Goal: Task Accomplishment & Management: Manage account settings

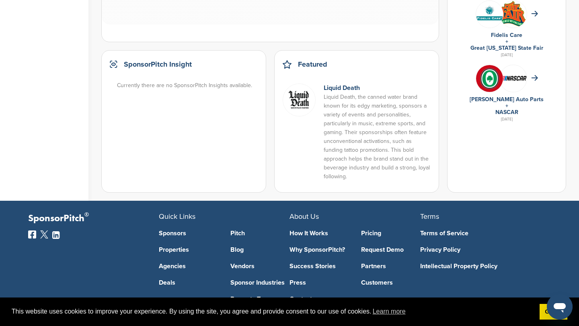
scroll to position [545, 0]
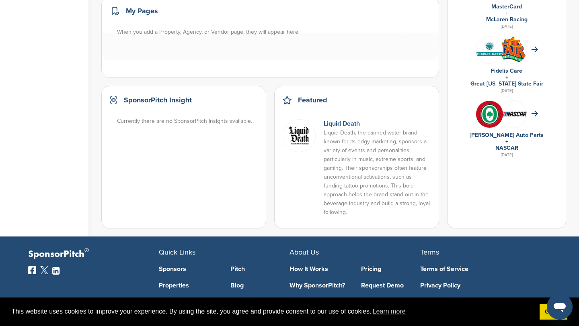
click at [341, 120] on link "Liquid Death" at bounding box center [342, 124] width 36 height 8
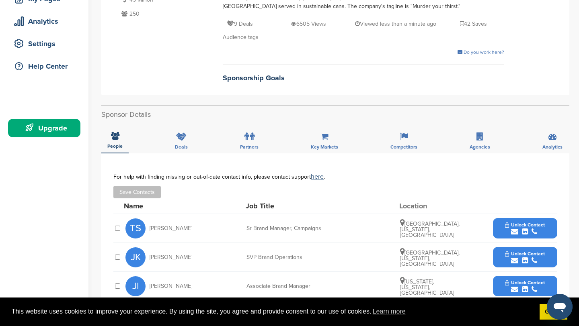
scroll to position [182, 0]
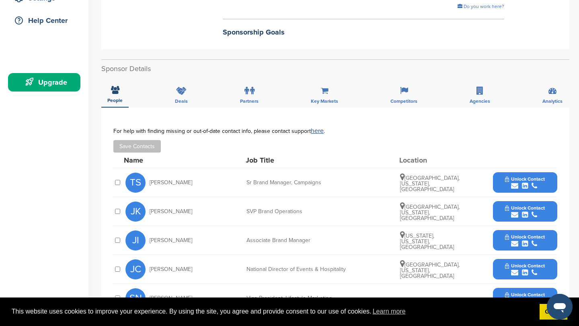
click at [509, 187] on div "submit" at bounding box center [525, 187] width 40 height 8
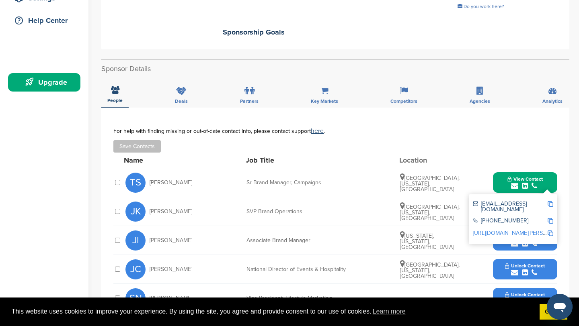
click at [414, 143] on div "Save Contacts" at bounding box center [335, 146] width 444 height 12
click at [460, 162] on div "Name Job Title Location" at bounding box center [340, 160] width 433 height 15
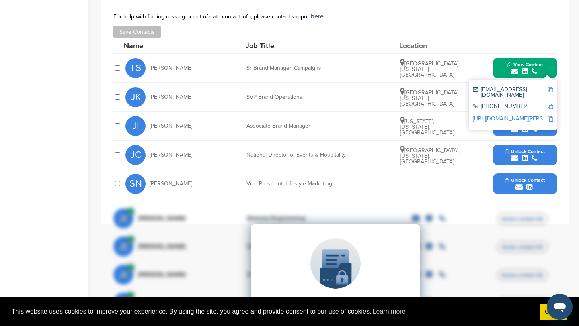
scroll to position [298, 0]
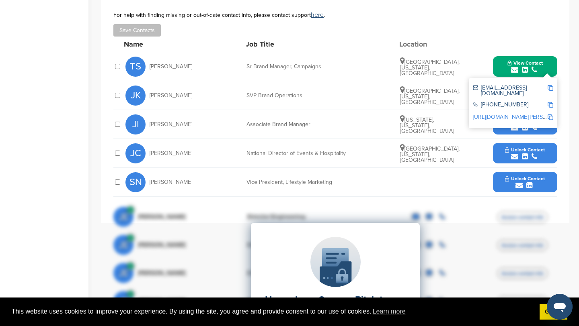
click at [578, 88] on div "You have reached your monthly limit. Please upgrade to access more. Upgrade on …" at bounding box center [340, 144] width 478 height 831
click at [551, 88] on img at bounding box center [551, 88] width 6 height 6
click at [570, 109] on div "You have reached your monthly limit. Please upgrade to access more. Upgrade on …" at bounding box center [340, 144] width 478 height 831
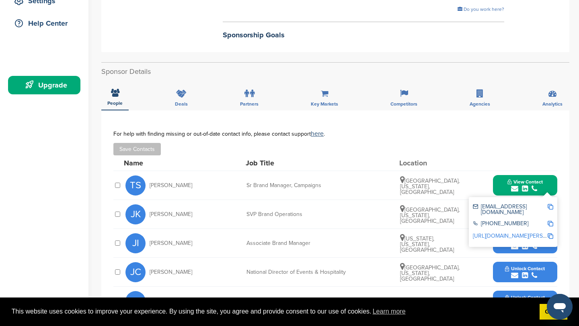
scroll to position [203, 0]
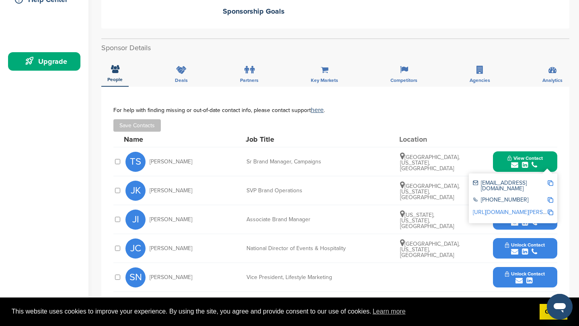
click at [437, 156] on div "Los Angeles, California, United States" at bounding box center [430, 161] width 60 height 19
click at [499, 122] on div "Save Contacts" at bounding box center [335, 125] width 444 height 12
click at [562, 183] on div "**********" at bounding box center [335, 203] width 468 height 232
click at [578, 223] on div "You have reached your monthly limit. Please upgrade to access more. Upgrade on …" at bounding box center [340, 240] width 478 height 831
click at [488, 151] on div "TS Tia Sherwood Sr Brand Manager, Campaigns Los Angeles, California, United Sta…" at bounding box center [341, 162] width 432 height 29
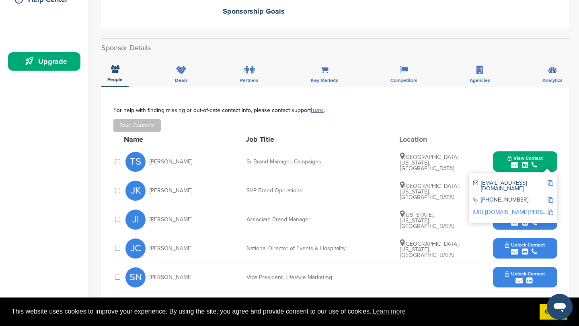
click at [407, 187] on span "Chicago, Illinois, United States" at bounding box center [429, 192] width 59 height 18
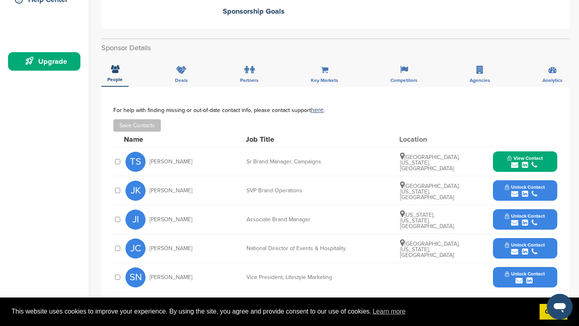
click at [514, 189] on span "Unlock Contact" at bounding box center [525, 188] width 40 height 6
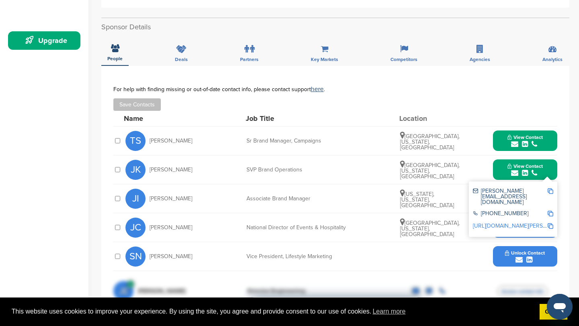
scroll to position [288, 0]
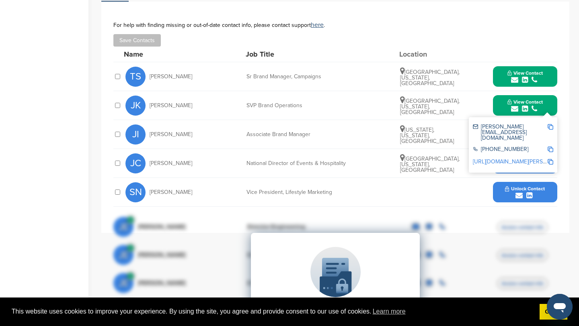
click at [549, 128] on img at bounding box center [551, 127] width 6 height 6
click at [535, 68] on button "View Contact" at bounding box center [525, 77] width 55 height 24
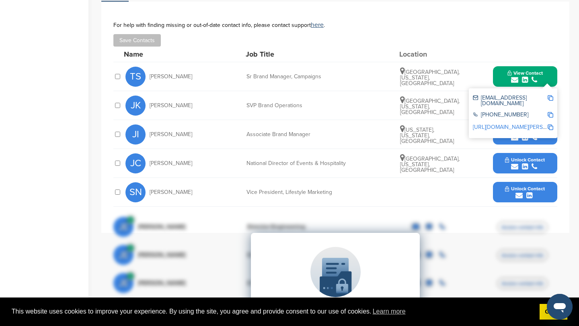
click at [568, 65] on div "**********" at bounding box center [335, 118] width 468 height 232
click at [160, 106] on span "Justin Kelly" at bounding box center [171, 106] width 43 height 6
click at [508, 156] on button "Unlock Contact" at bounding box center [524, 164] width 59 height 24
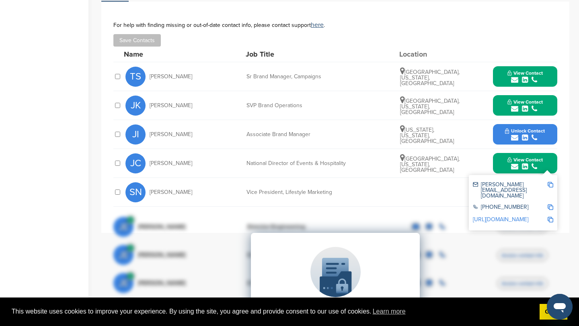
click at [533, 96] on button "View Contact" at bounding box center [525, 106] width 55 height 24
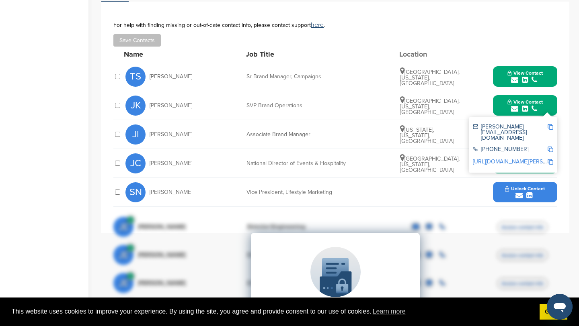
click at [539, 67] on button "View Contact" at bounding box center [525, 77] width 55 height 24
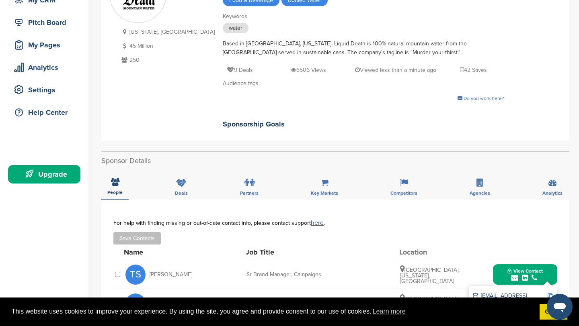
scroll to position [0, 0]
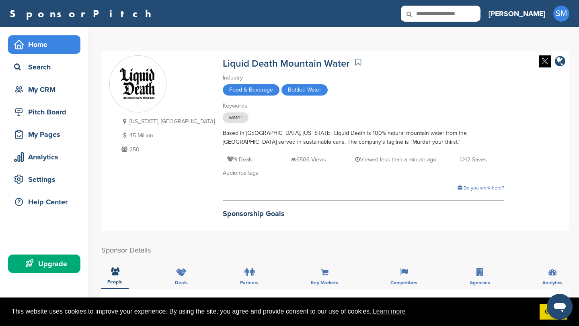
click at [38, 47] on div "Home" at bounding box center [46, 44] width 68 height 14
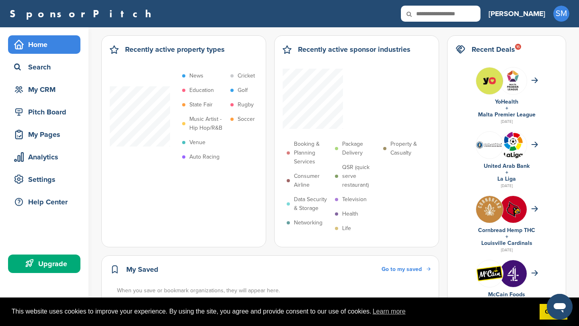
click at [468, 12] on input "text" at bounding box center [441, 14] width 80 height 16
click at [41, 178] on div "Settings" at bounding box center [46, 179] width 68 height 14
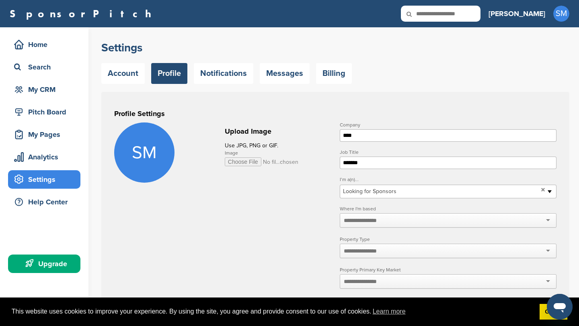
scroll to position [41, 0]
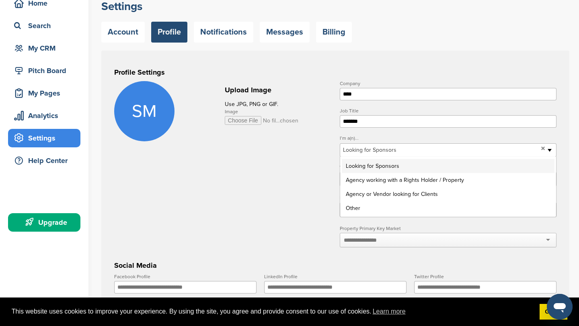
click at [374, 155] on span "Looking for Sponsors" at bounding box center [440, 151] width 195 height 10
click at [371, 143] on div "**********" at bounding box center [448, 146] width 217 height 21
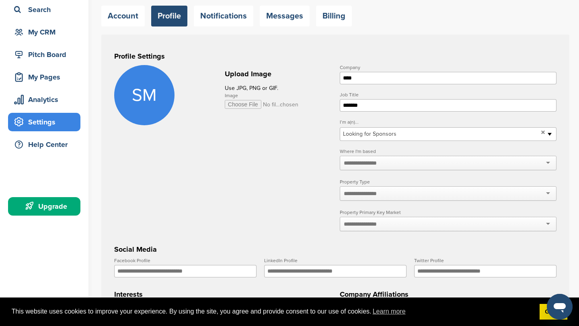
scroll to position [66, 0]
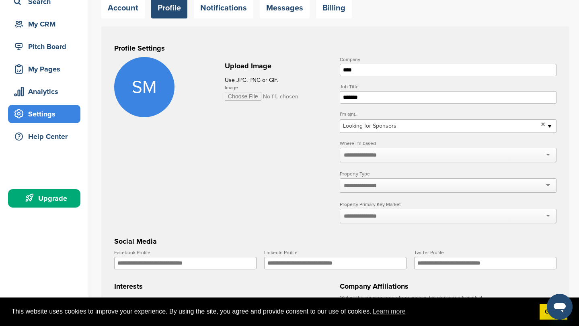
click at [371, 156] on input "text" at bounding box center [365, 155] width 43 height 7
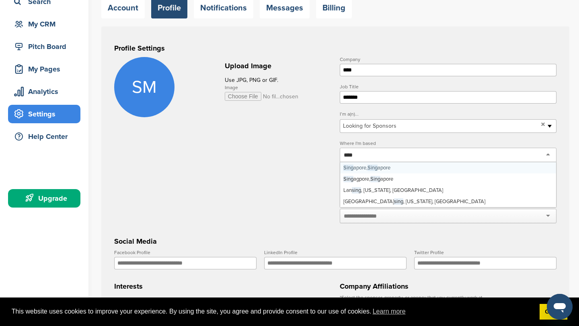
type input "*****"
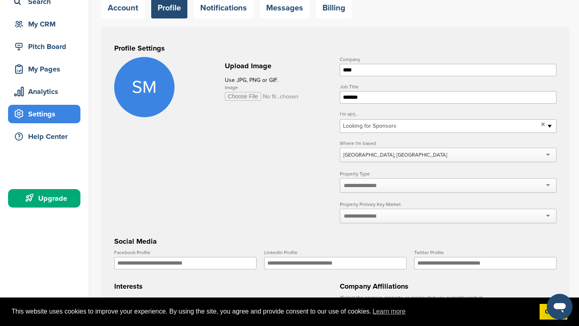
click at [383, 187] on input "text" at bounding box center [365, 185] width 43 height 7
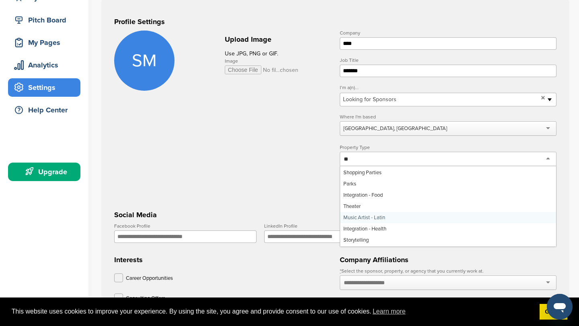
scroll to position [12, 0]
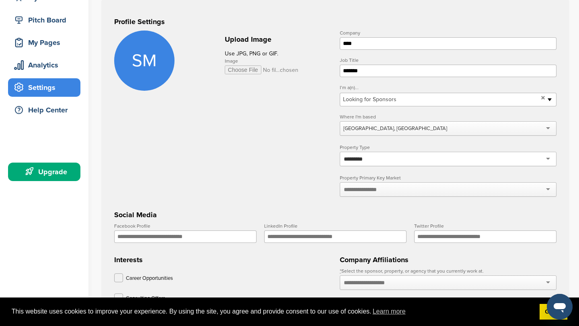
type input "********"
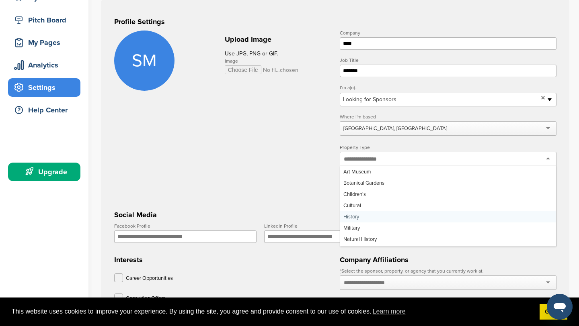
click at [266, 203] on form "**********" at bounding box center [335, 233] width 442 height 404
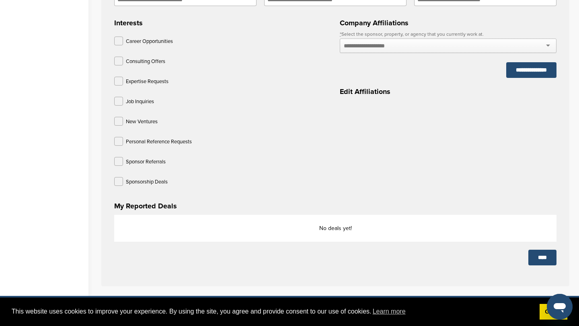
scroll to position [404, 0]
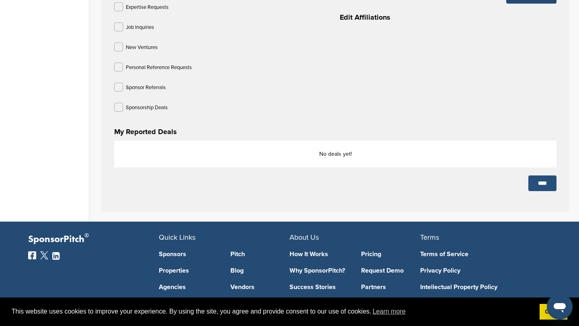
click at [547, 186] on input "****" at bounding box center [542, 184] width 28 height 16
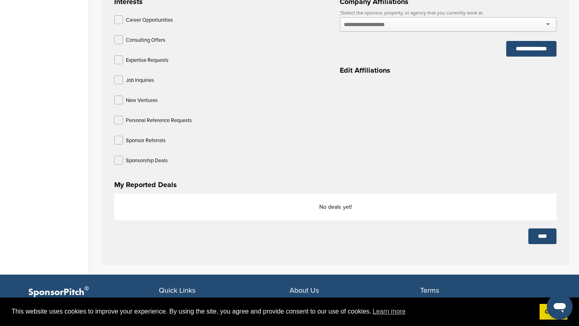
scroll to position [302, 0]
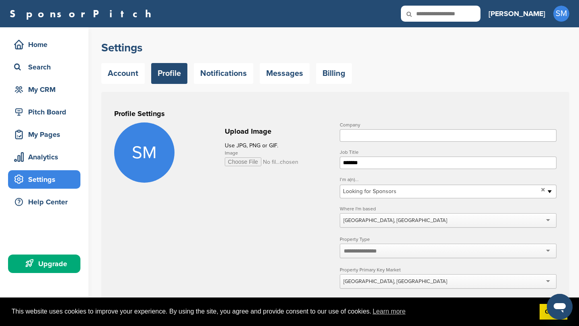
click at [47, 33] on div "Home Search My CRM Pitch Board My Pages Analytics Settings Help Center Upgrade" at bounding box center [44, 156] width 88 height 258
click at [50, 38] on div "Home" at bounding box center [46, 44] width 68 height 14
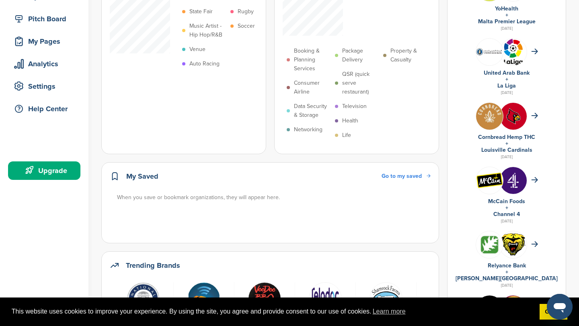
scroll to position [159, 0]
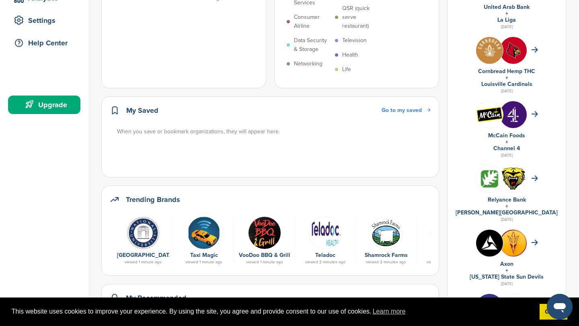
click at [146, 217] on img at bounding box center [143, 233] width 33 height 33
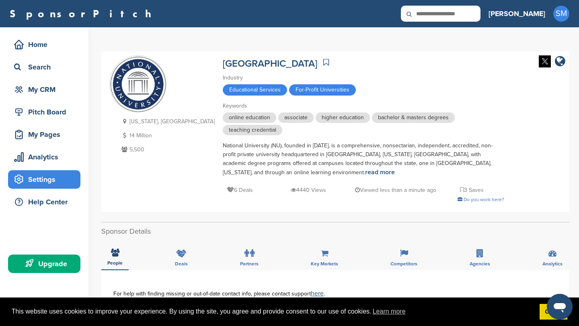
click at [64, 176] on div "Settings" at bounding box center [46, 179] width 68 height 14
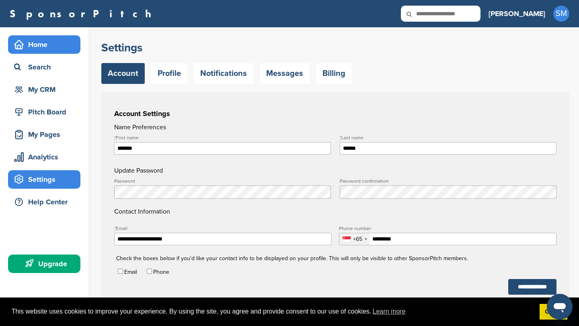
click at [58, 52] on div "Home" at bounding box center [44, 44] width 72 height 18
click at [62, 12] on link "SponsorPitch" at bounding box center [83, 13] width 147 height 10
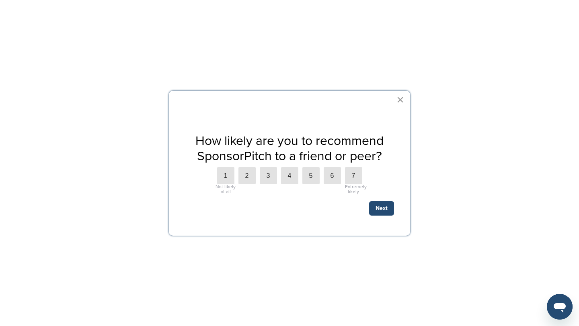
click at [396, 99] on button "×" at bounding box center [400, 99] width 8 height 13
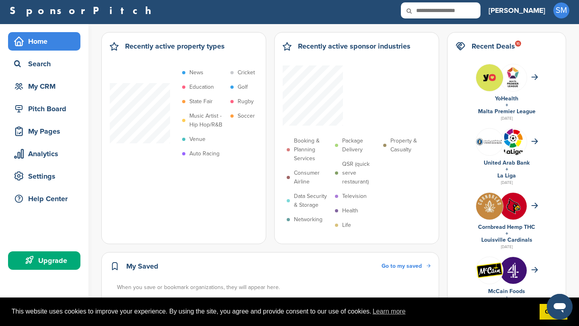
scroll to position [5, 0]
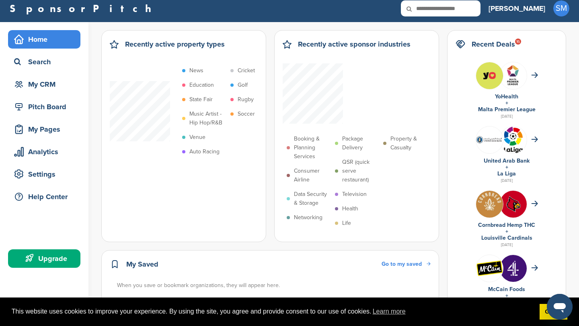
click at [475, 5] on input "text" at bounding box center [441, 8] width 80 height 16
type input "*********"
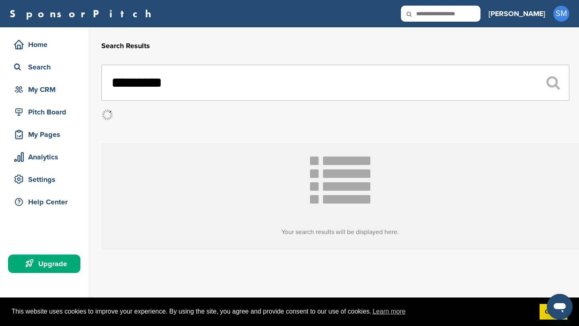
click at [285, 94] on input "*********" at bounding box center [335, 83] width 468 height 36
click at [260, 120] on div at bounding box center [335, 115] width 468 height 12
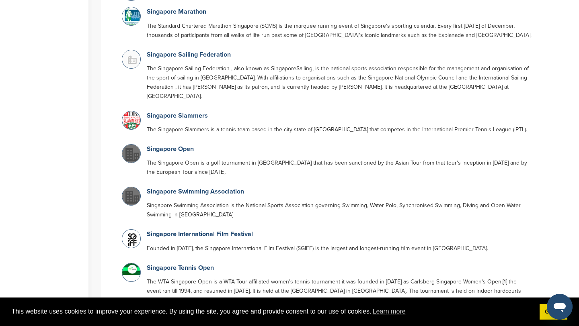
scroll to position [1040, 0]
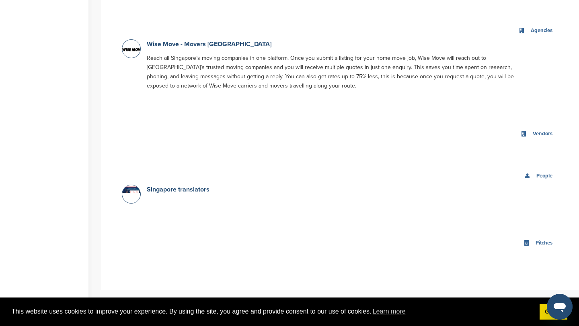
scroll to position [1337, 0]
